Goal: Check status: Check status

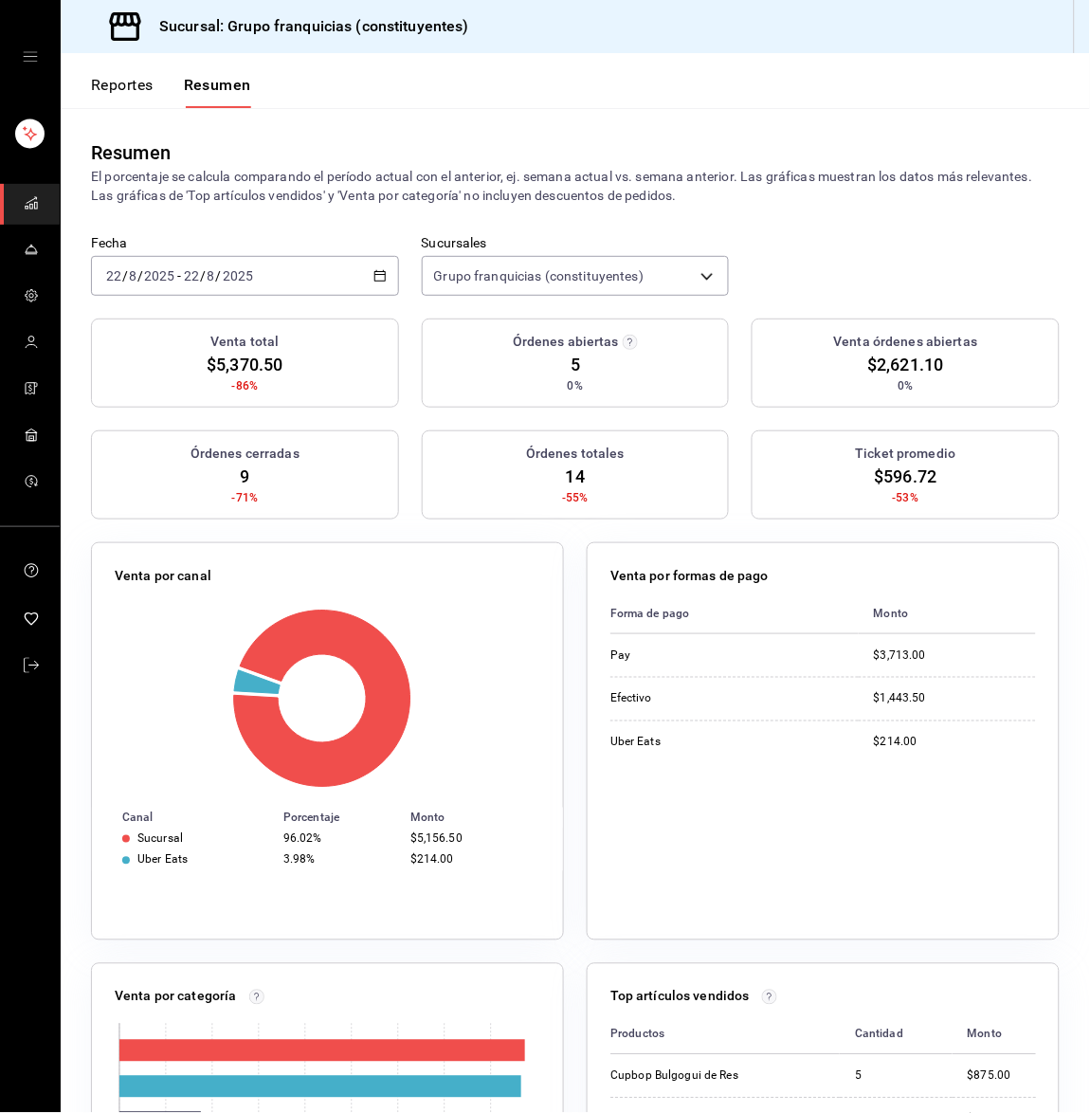
click at [146, 258] on div "[DATE] [DATE] - [DATE] [DATE]" at bounding box center [245, 276] width 308 height 40
click at [137, 320] on li "Hoy" at bounding box center [180, 333] width 177 height 43
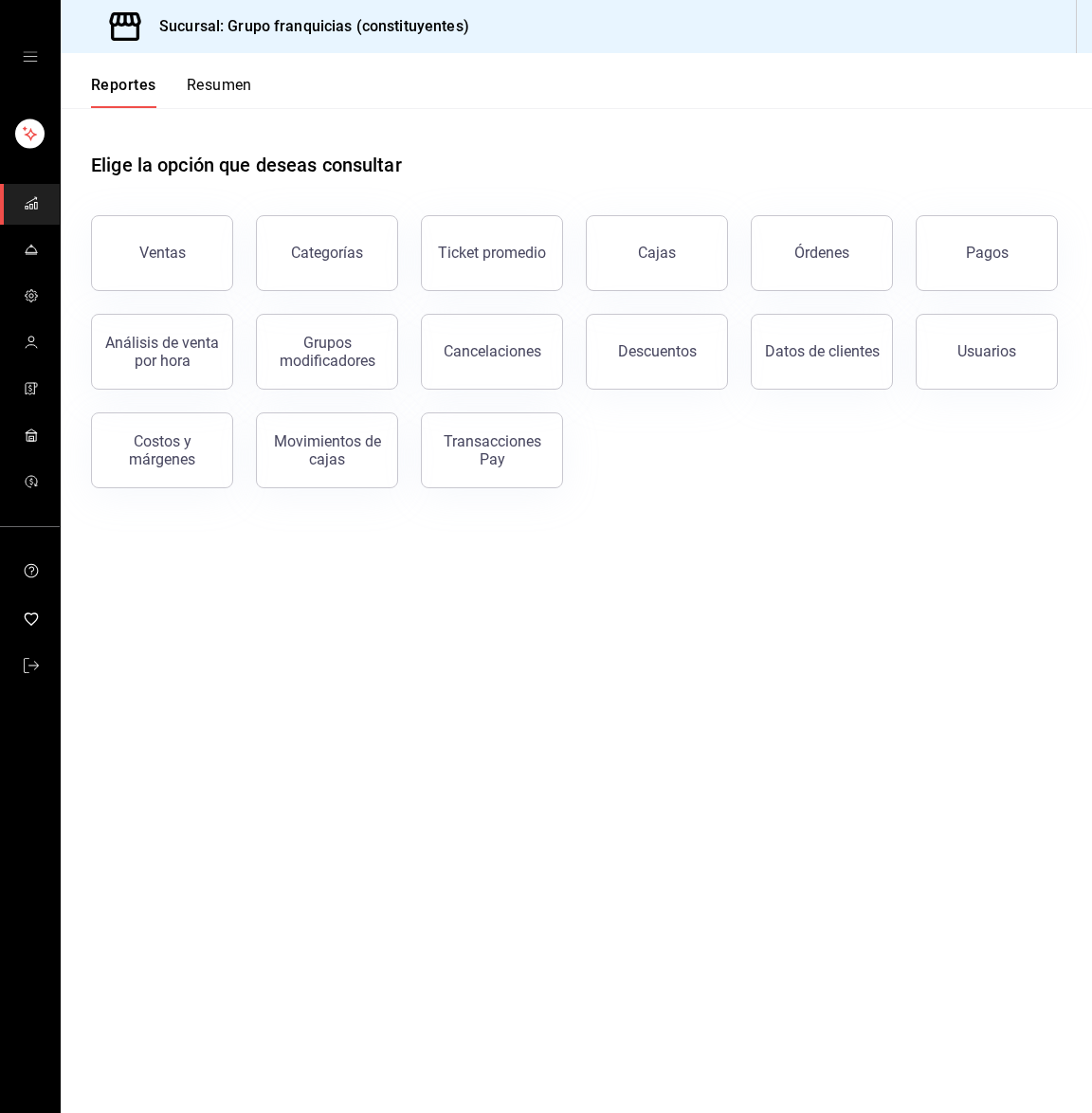
click at [627, 213] on div "Cajas" at bounding box center [645, 241] width 165 height 99
click at [624, 256] on button "Cajas" at bounding box center [657, 253] width 142 height 76
